Goal: Transaction & Acquisition: Obtain resource

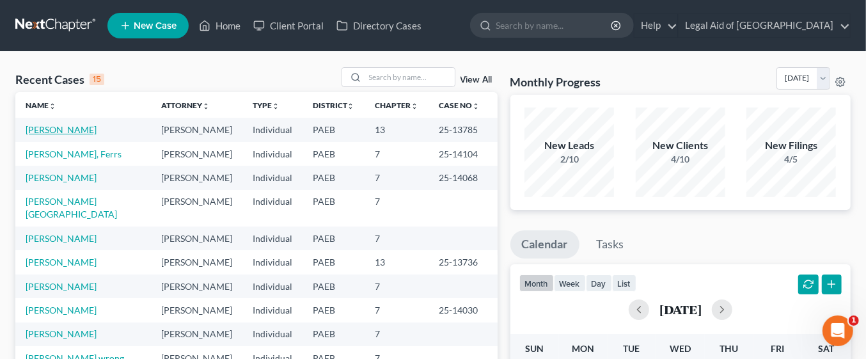
click at [58, 127] on link "[PERSON_NAME]" at bounding box center [61, 129] width 71 height 11
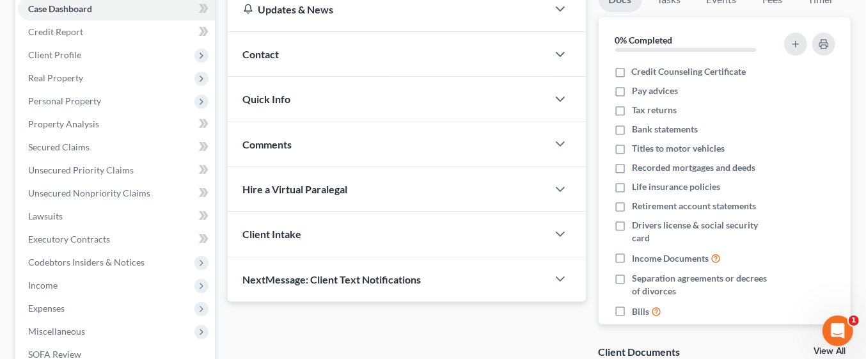
scroll to position [137, 0]
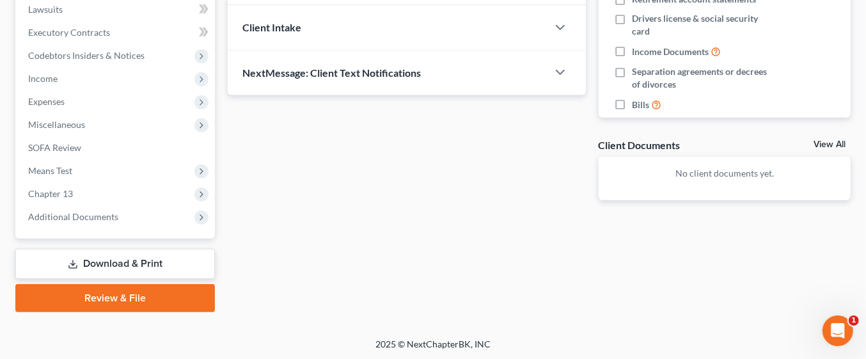
click at [147, 264] on link "Download & Print" at bounding box center [115, 264] width 200 height 30
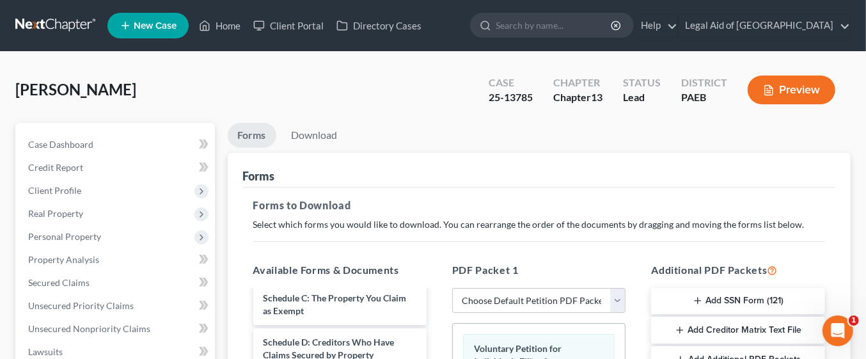
scroll to position [83, 0]
click at [616, 299] on select "Choose Default Petition PDF Packet Complete Bankruptcy Petition (all forms and …" at bounding box center [538, 301] width 173 height 26
select select "0"
click at [452, 288] on select "Choose Default Petition PDF Packet Complete Bankruptcy Petition (all forms and …" at bounding box center [538, 301] width 173 height 26
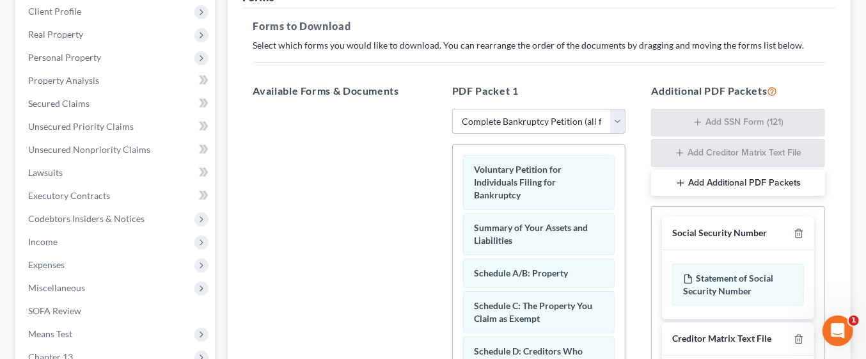
scroll to position [182, 0]
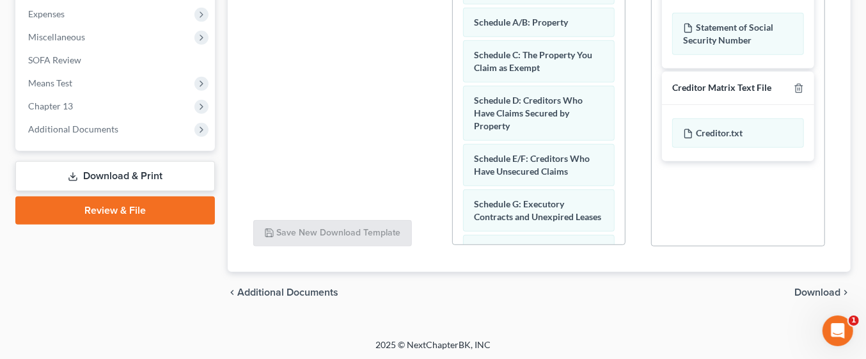
click at [832, 290] on span "Download" at bounding box center [818, 292] width 46 height 10
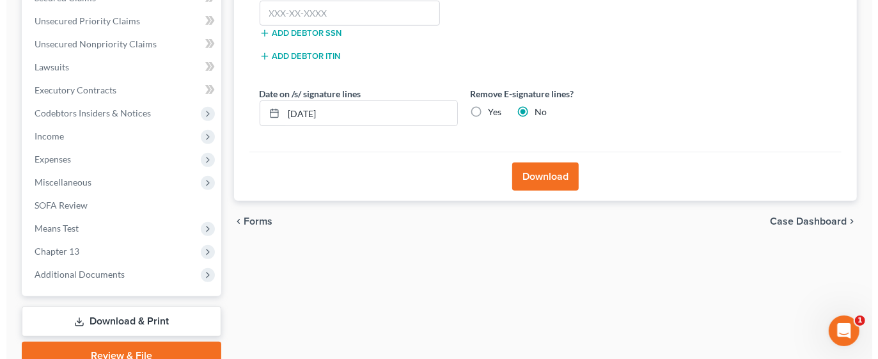
scroll to position [283, 0]
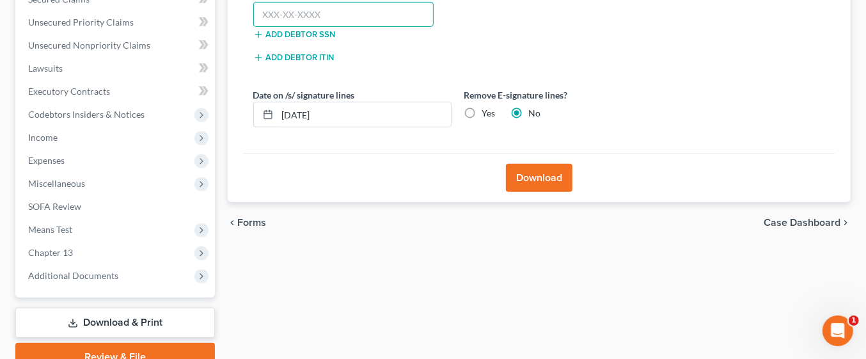
paste input "109-20-2525"
type input "109-20-2525"
click at [542, 165] on button "Download" at bounding box center [539, 178] width 67 height 28
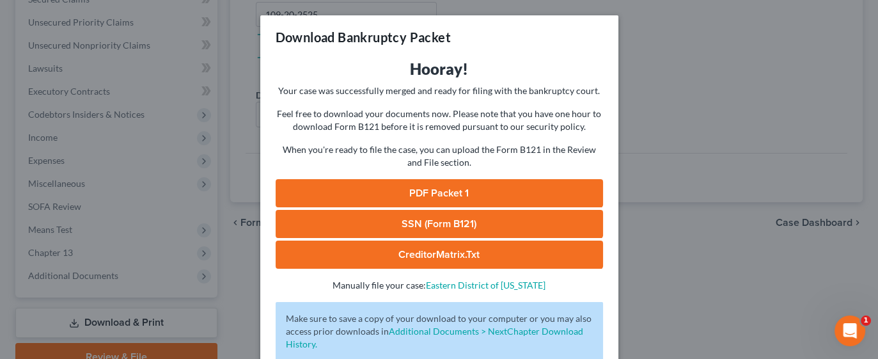
click at [447, 195] on link "PDF Packet 1" at bounding box center [440, 193] width 328 height 28
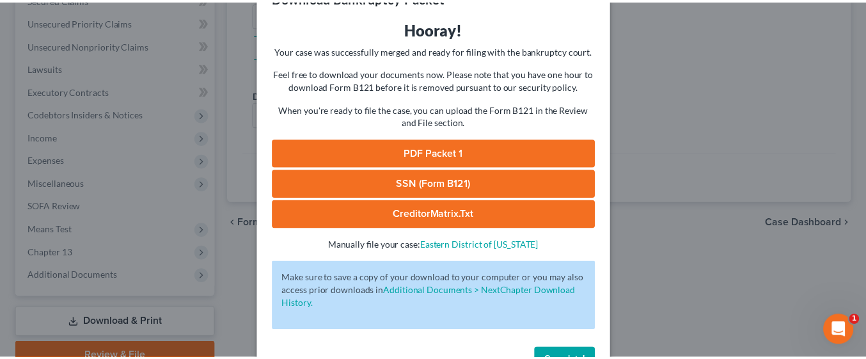
scroll to position [80, 0]
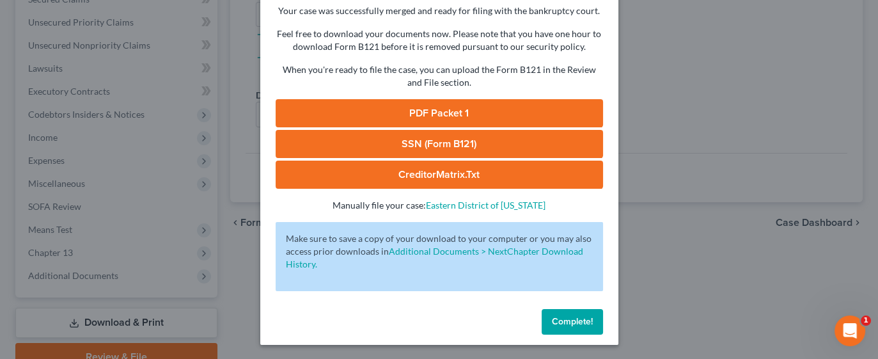
click at [569, 320] on span "Complete!" at bounding box center [572, 321] width 41 height 11
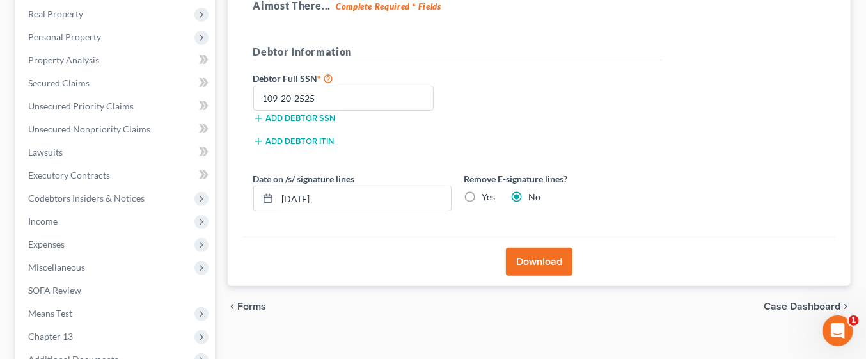
scroll to position [193, 0]
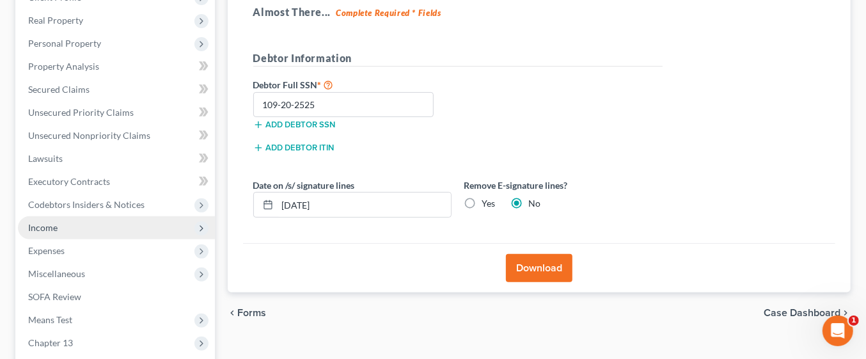
click at [70, 228] on span "Income" at bounding box center [116, 227] width 197 height 23
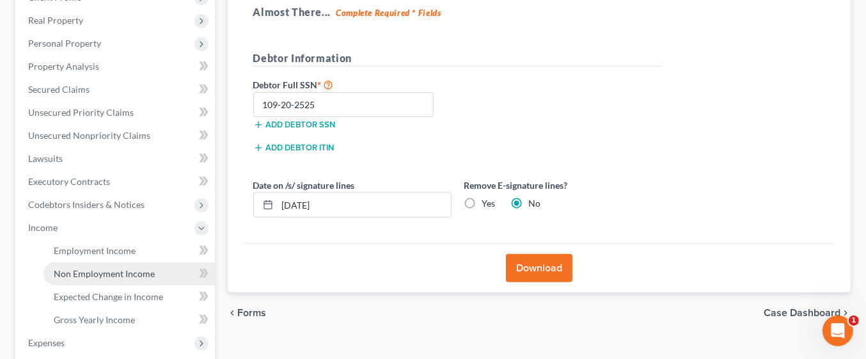
click at [118, 270] on span "Non Employment Income" at bounding box center [104, 273] width 101 height 11
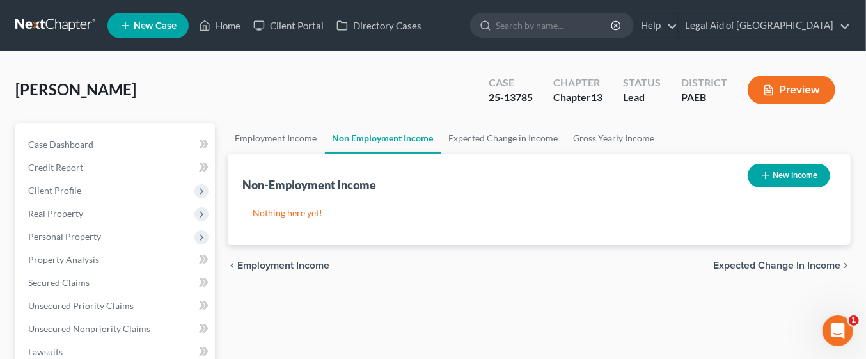
click at [773, 184] on button "New Income" at bounding box center [789, 176] width 83 height 24
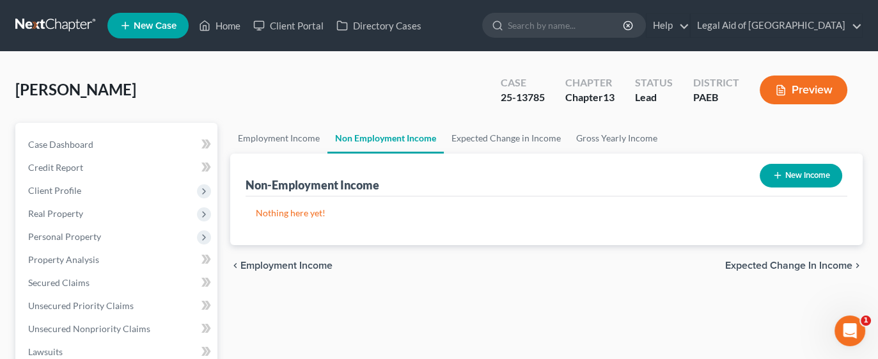
select select "0"
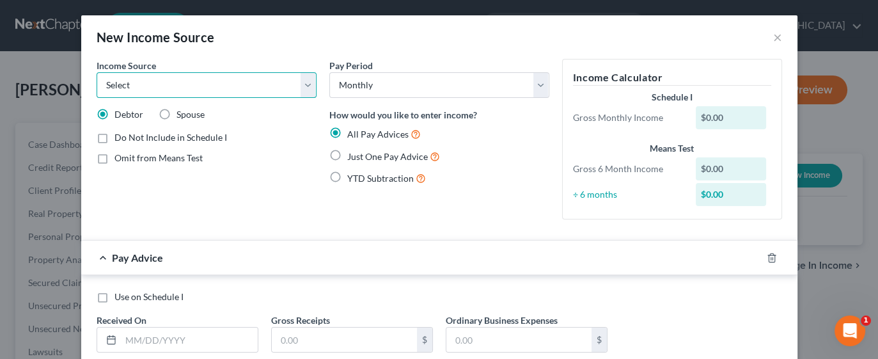
click at [267, 86] on select "Select Unemployment Disability (from employer) Pension Retirement Social Securi…" at bounding box center [207, 85] width 220 height 26
select select "4"
click at [97, 72] on select "Select Unemployment Disability (from employer) Pension Retirement Social Securi…" at bounding box center [207, 85] width 220 height 26
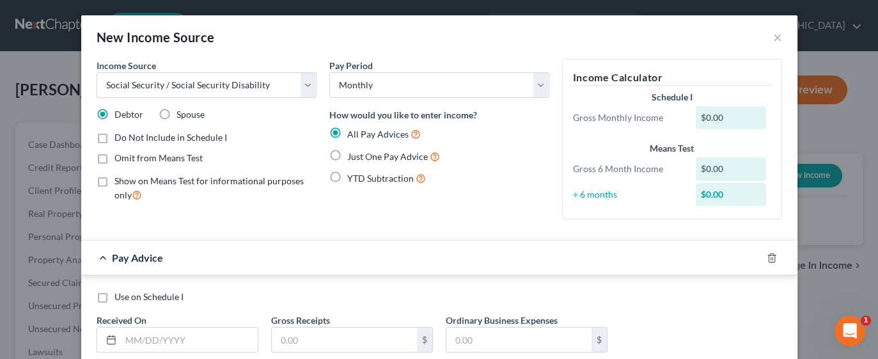
click at [115, 161] on label "Omit from Means Test" at bounding box center [159, 158] width 88 height 13
click at [120, 160] on input "Omit from Means Test" at bounding box center [124, 156] width 8 height 8
checkbox input "true"
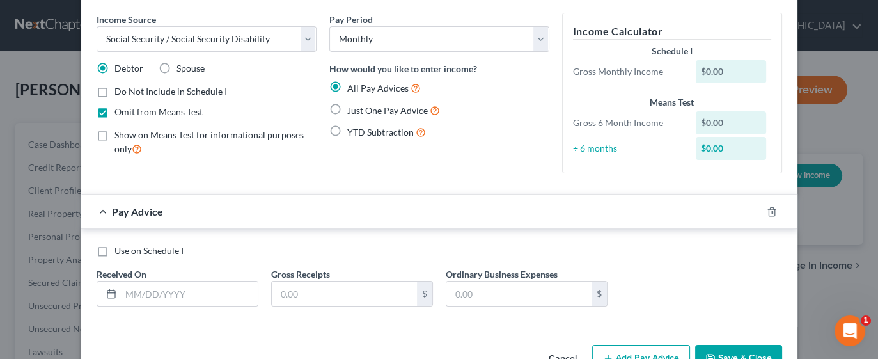
scroll to position [83, 0]
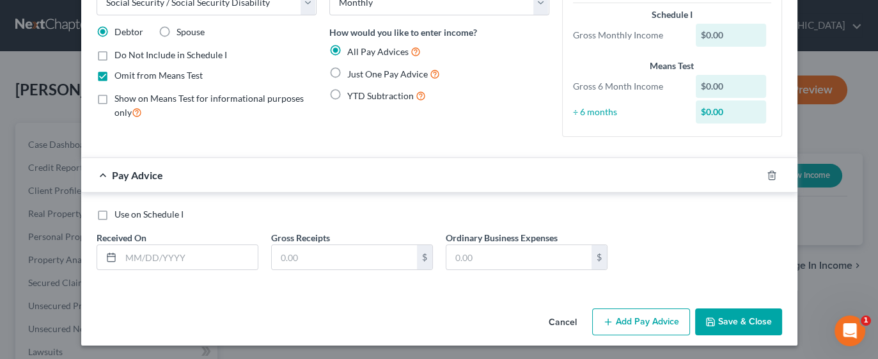
click at [115, 211] on label "Use on Schedule I" at bounding box center [149, 214] width 69 height 13
click at [120, 211] on input "Use on Schedule I" at bounding box center [124, 212] width 8 height 8
checkbox input "true"
click at [147, 257] on input "text" at bounding box center [189, 257] width 137 height 24
type input "[DATE]"
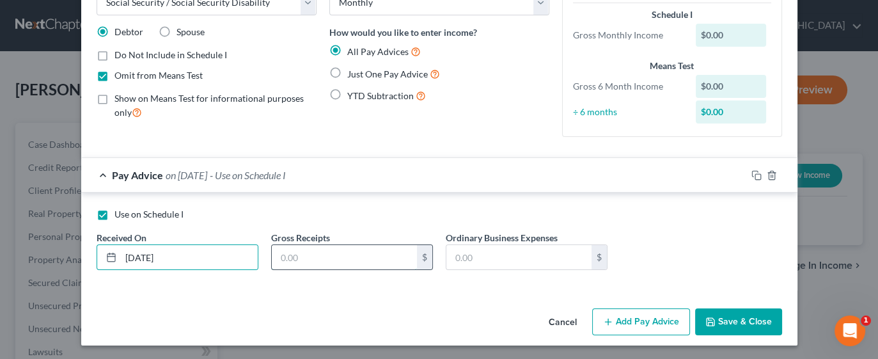
click at [342, 252] on input "text" at bounding box center [344, 257] width 145 height 24
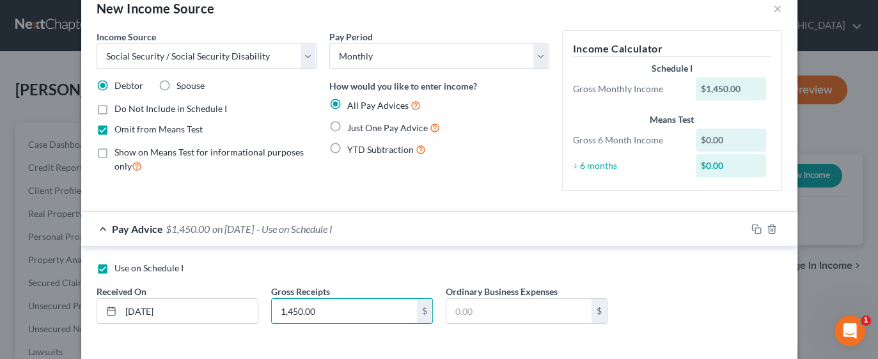
scroll to position [22, 0]
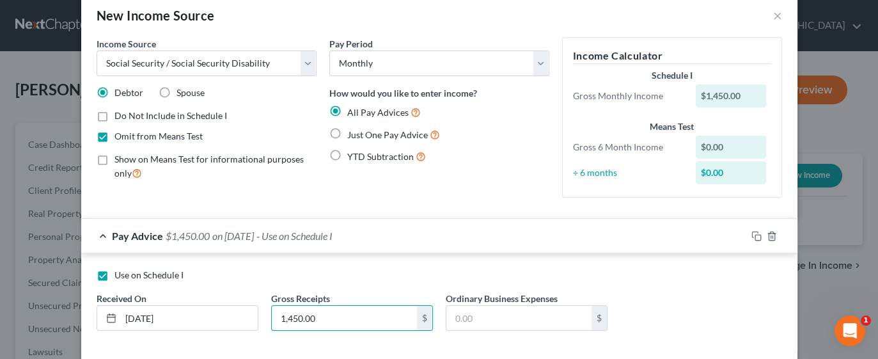
type input "1,450.00"
click at [347, 134] on label "Just One Pay Advice" at bounding box center [393, 134] width 93 height 15
click at [353, 134] on input "Just One Pay Advice" at bounding box center [357, 131] width 8 height 8
radio input "true"
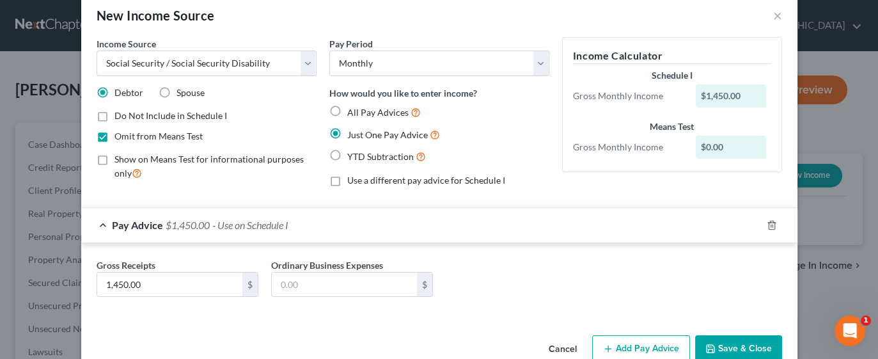
scroll to position [49, 0]
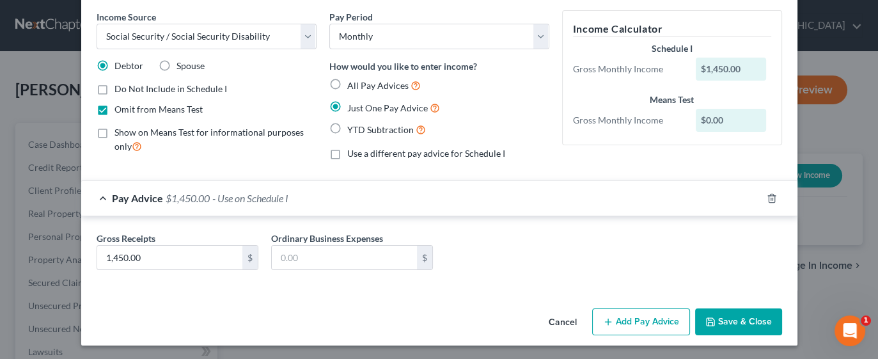
click at [740, 324] on button "Save & Close" at bounding box center [738, 321] width 87 height 27
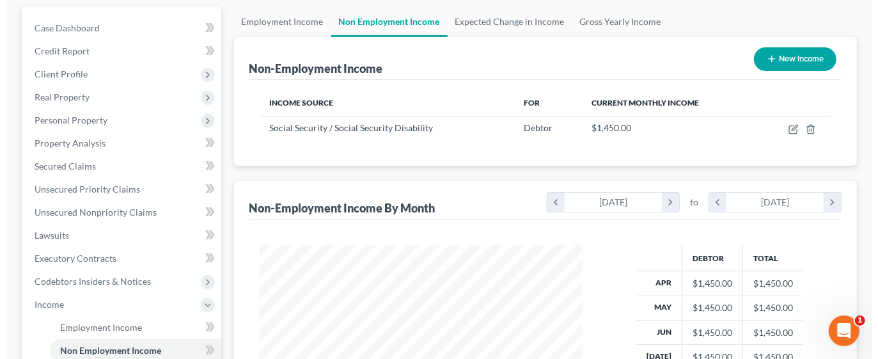
scroll to position [99, 0]
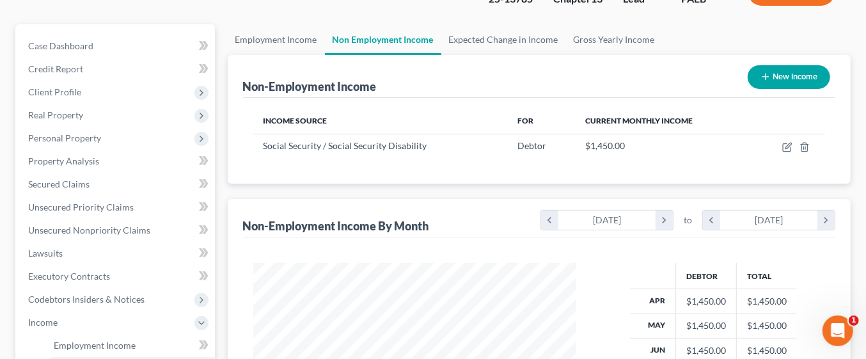
click at [787, 71] on button "New Income" at bounding box center [789, 77] width 83 height 24
select select "0"
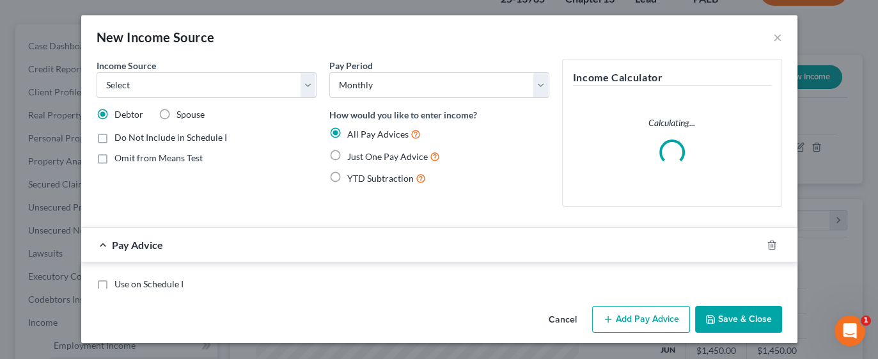
scroll to position [227, 353]
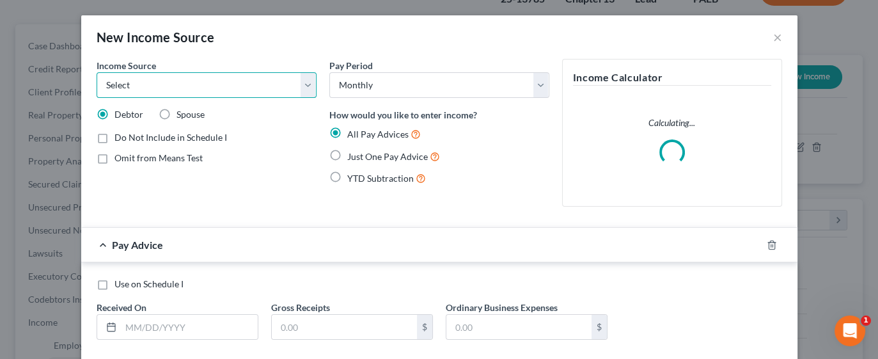
click at [299, 90] on select "Select Unemployment Disability (from employer) Pension Retirement Social Securi…" at bounding box center [207, 85] width 220 height 26
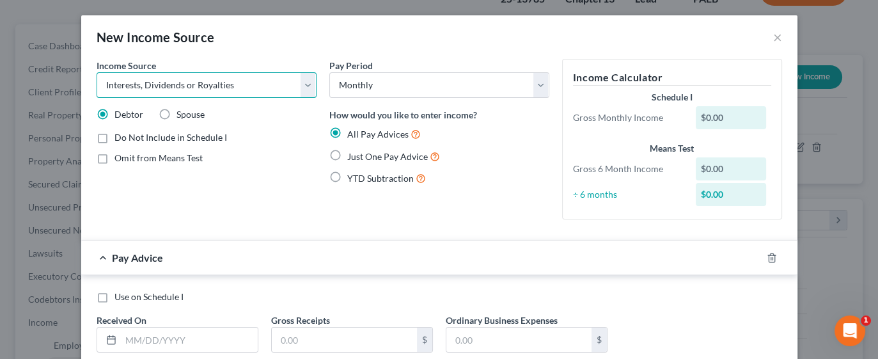
click at [97, 72] on select "Select Unemployment Disability (from employer) Pension Retirement Social Securi…" at bounding box center [207, 85] width 220 height 26
click at [299, 94] on select "Select Unemployment Disability (from employer) Pension Retirement Social Securi…" at bounding box center [207, 85] width 220 height 26
select select "13"
click at [97, 72] on select "Select Unemployment Disability (from employer) Pension Retirement Social Securi…" at bounding box center [207, 85] width 220 height 26
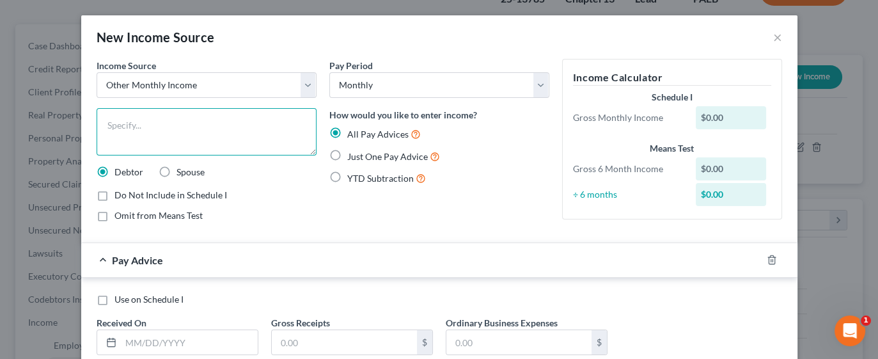
click at [161, 125] on textarea at bounding box center [207, 131] width 220 height 47
type textarea "Contribution from Son [PERSON_NAME]"
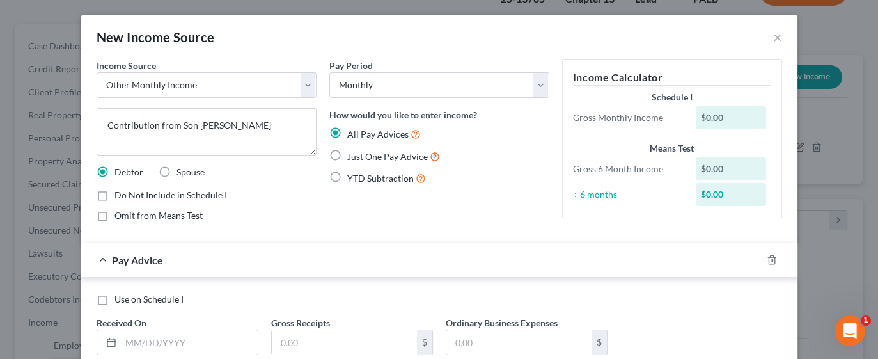
click at [718, 120] on div "$0.00" at bounding box center [731, 117] width 70 height 23
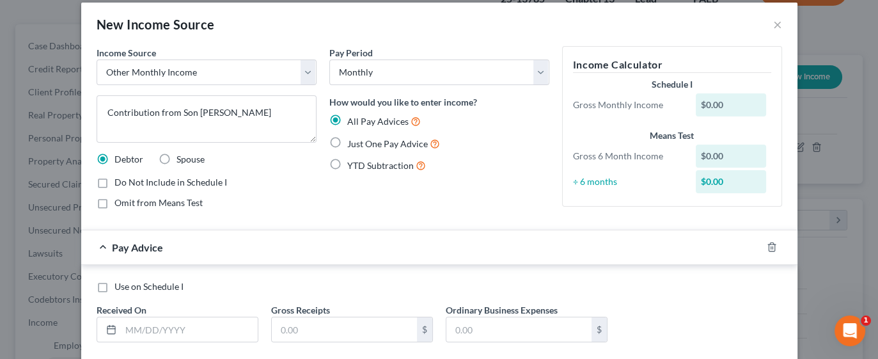
scroll to position [13, 0]
click at [347, 142] on label "Just One Pay Advice" at bounding box center [393, 143] width 93 height 15
click at [353, 142] on input "Just One Pay Advice" at bounding box center [357, 140] width 8 height 8
radio input "true"
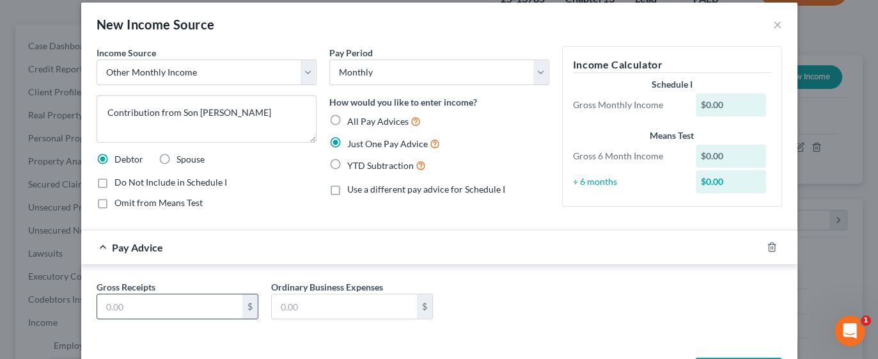
click at [156, 307] on input "text" at bounding box center [169, 306] width 145 height 24
type input "0"
type input "1"
click at [347, 115] on label "All Pay Advices" at bounding box center [384, 121] width 74 height 15
click at [353, 115] on input "All Pay Advices" at bounding box center [357, 118] width 8 height 8
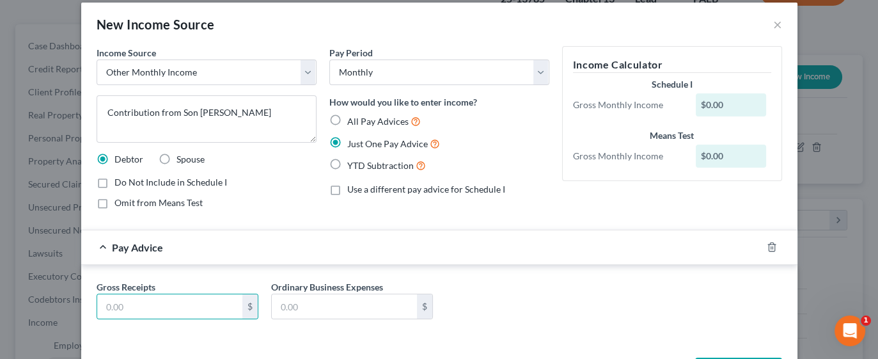
radio input "true"
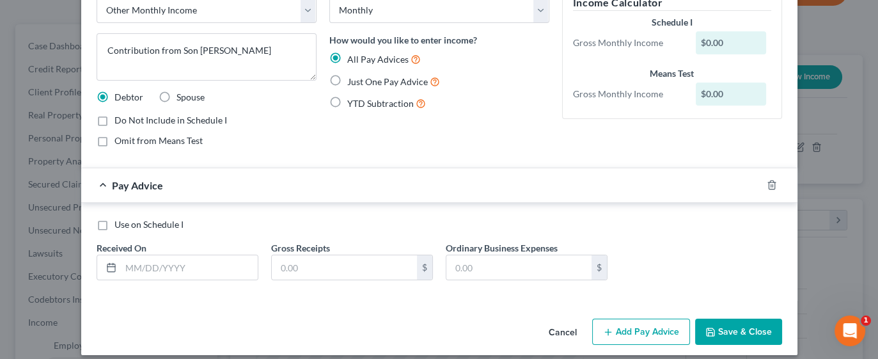
scroll to position [77, 0]
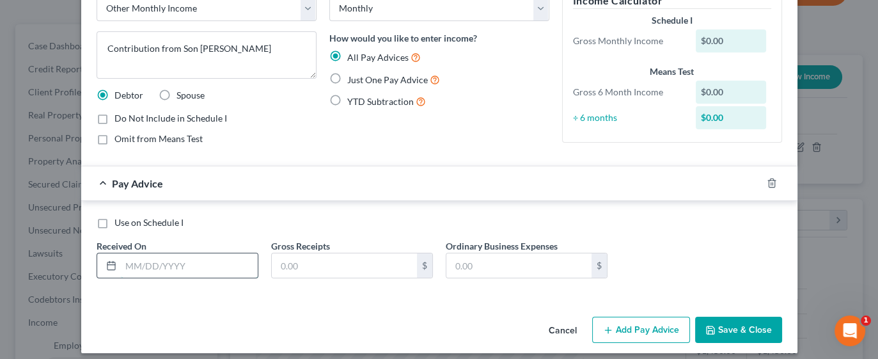
click at [168, 267] on input "text" at bounding box center [189, 265] width 137 height 24
type input "0"
type input "[DATE]"
click at [352, 267] on input "text" at bounding box center [344, 265] width 145 height 24
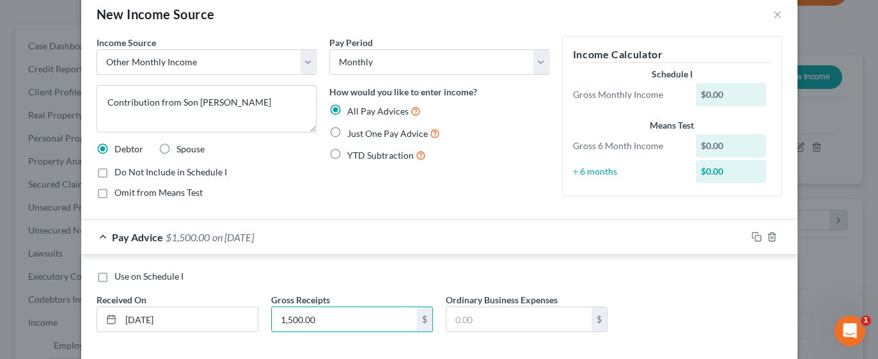
scroll to position [22, 0]
type input "1,500.00"
click at [347, 132] on label "Just One Pay Advice" at bounding box center [393, 134] width 93 height 15
click at [353, 132] on input "Just One Pay Advice" at bounding box center [357, 131] width 8 height 8
radio input "true"
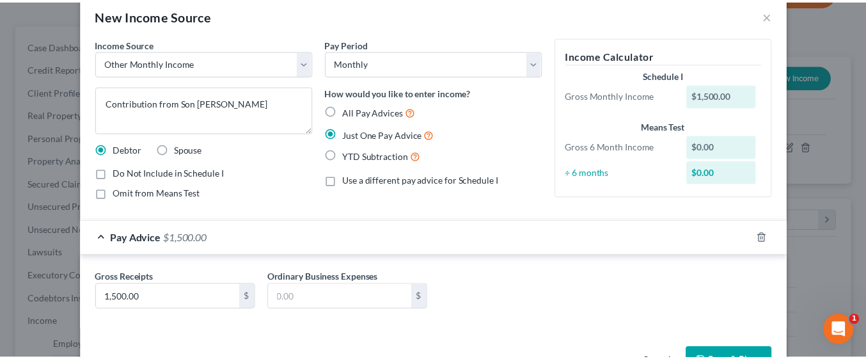
scroll to position [61, 0]
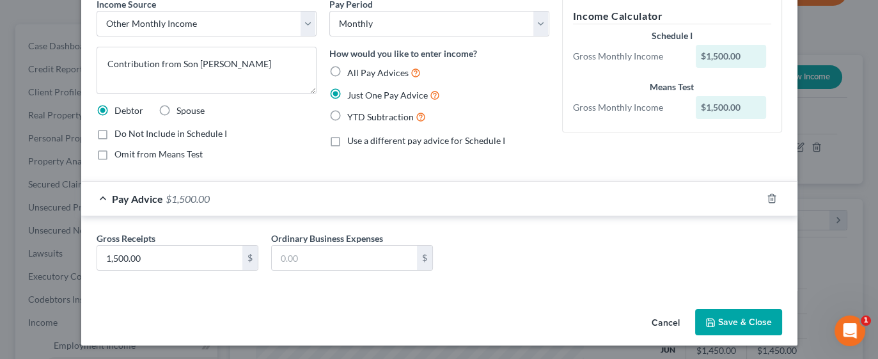
click at [749, 324] on button "Save & Close" at bounding box center [738, 322] width 87 height 27
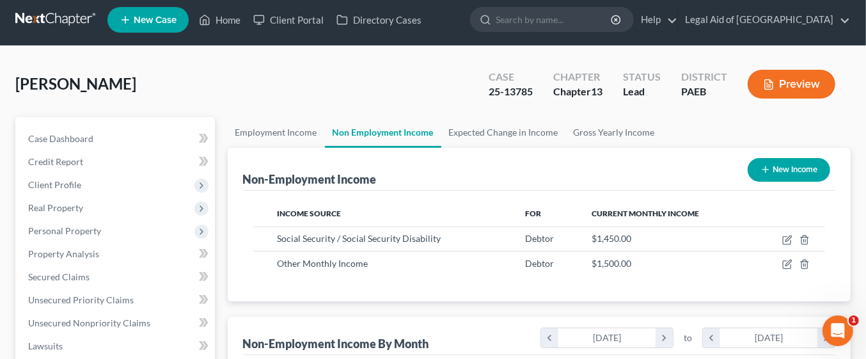
scroll to position [0, 0]
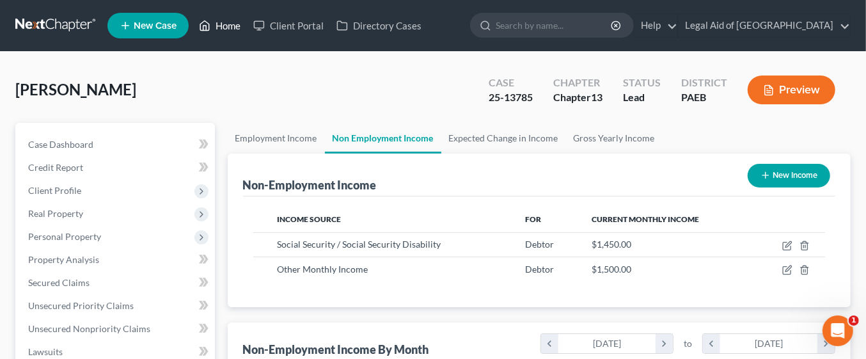
click at [221, 27] on link "Home" at bounding box center [220, 25] width 54 height 23
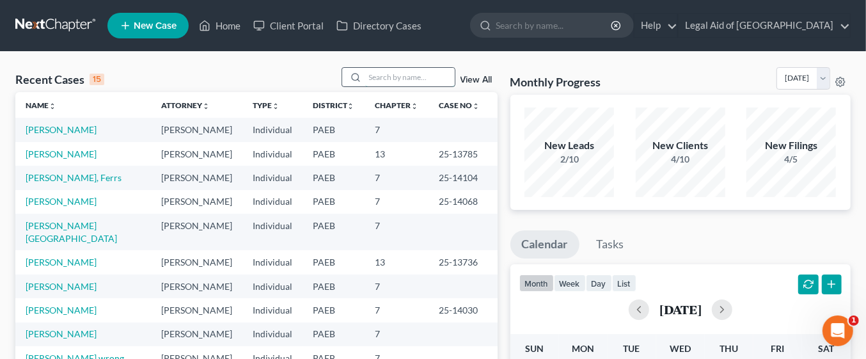
click at [384, 75] on input "search" at bounding box center [410, 77] width 90 height 19
type input "[PERSON_NAME]"
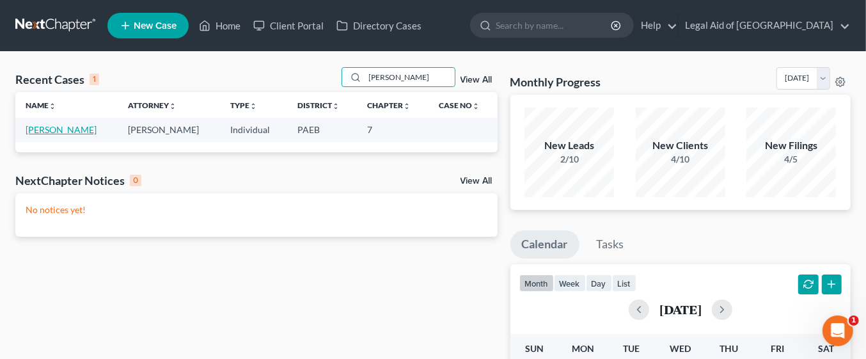
click at [80, 129] on link "[PERSON_NAME]" at bounding box center [61, 129] width 71 height 11
click at [75, 127] on link "[PERSON_NAME]" at bounding box center [61, 129] width 71 height 11
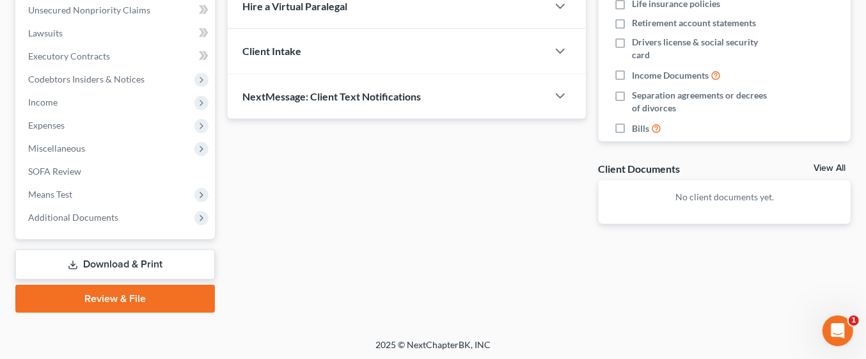
click at [159, 253] on link "Download & Print" at bounding box center [115, 265] width 200 height 30
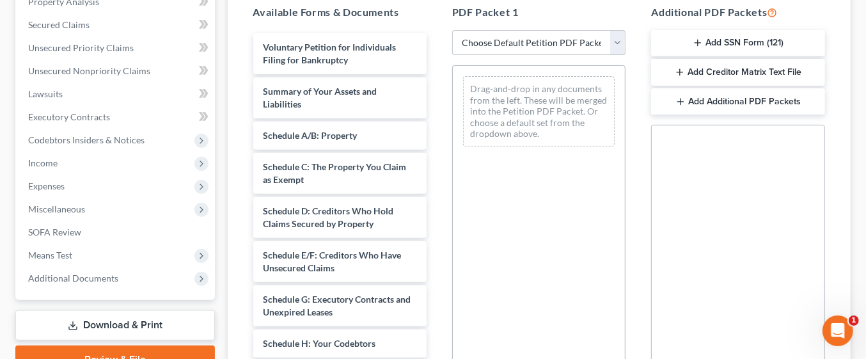
scroll to position [260, 0]
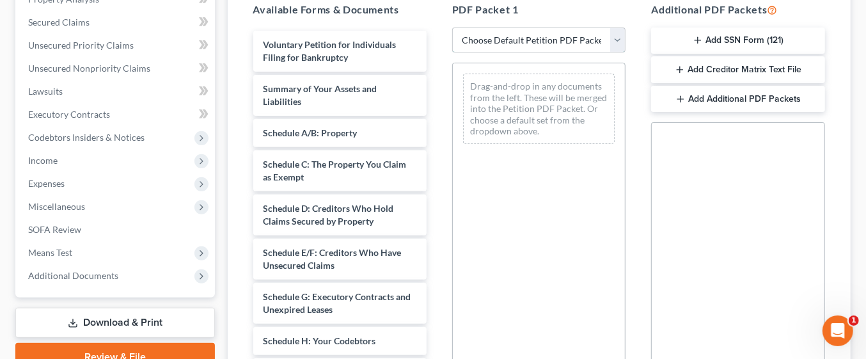
click at [619, 43] on select "Choose Default Petition PDF Packet Complete Bankruptcy Petition (all forms and …" at bounding box center [538, 41] width 173 height 26
select select "0"
click at [452, 28] on select "Choose Default Petition PDF Packet Complete Bankruptcy Petition (all forms and …" at bounding box center [538, 41] width 173 height 26
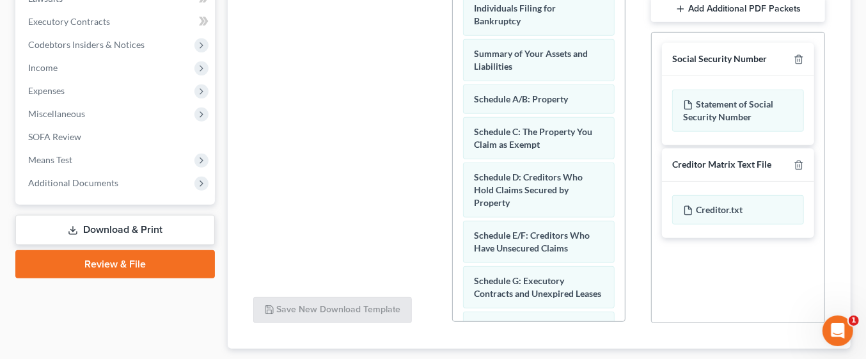
scroll to position [430, 0]
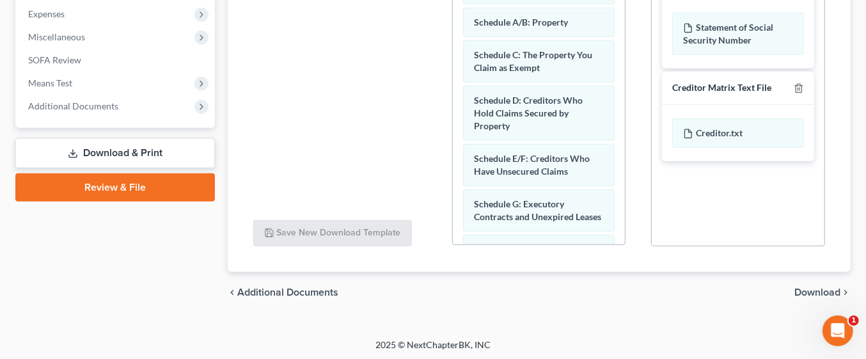
click at [814, 292] on span "Download" at bounding box center [818, 292] width 46 height 10
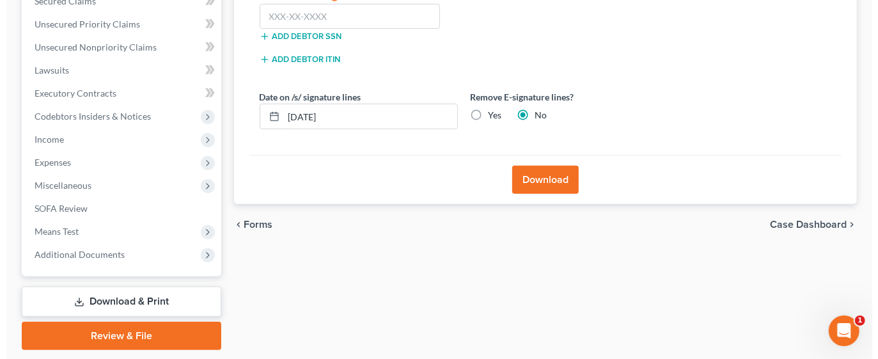
scroll to position [228, 0]
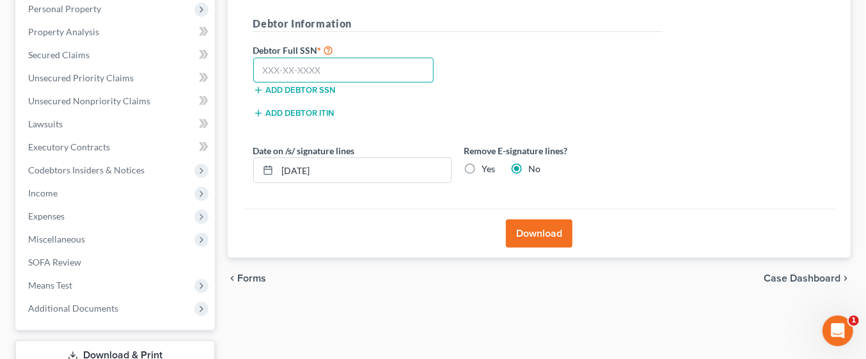
paste input "558-29-0886"
type input "558-29-0886"
click at [550, 228] on button "Download" at bounding box center [539, 233] width 67 height 28
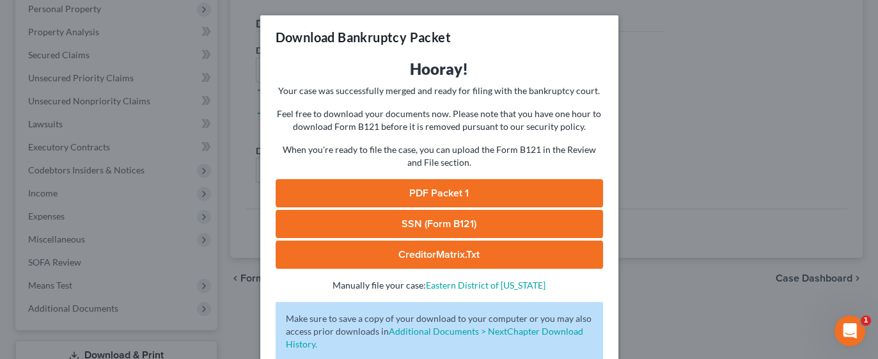
click at [366, 191] on link "PDF Packet 1" at bounding box center [440, 193] width 328 height 28
